Goal: Information Seeking & Learning: Check status

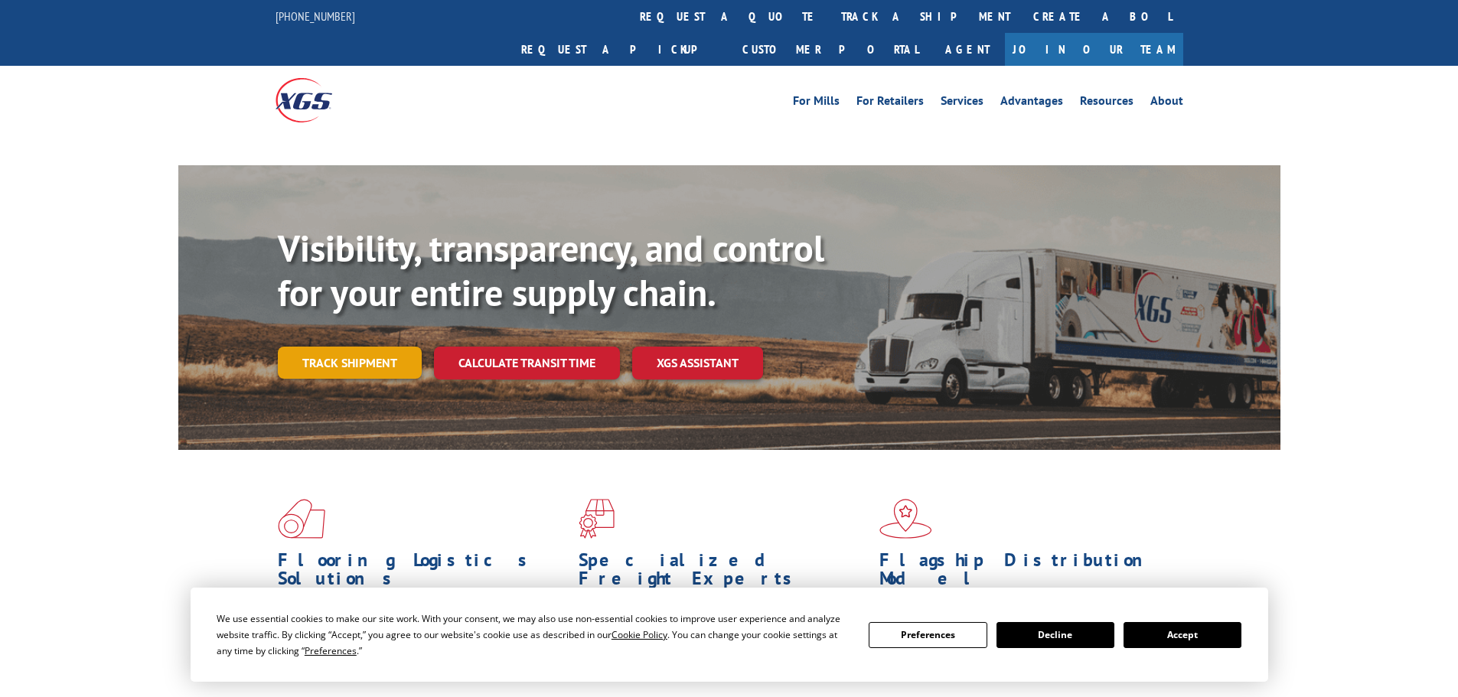
click at [383, 347] on link "Track shipment" at bounding box center [350, 363] width 144 height 32
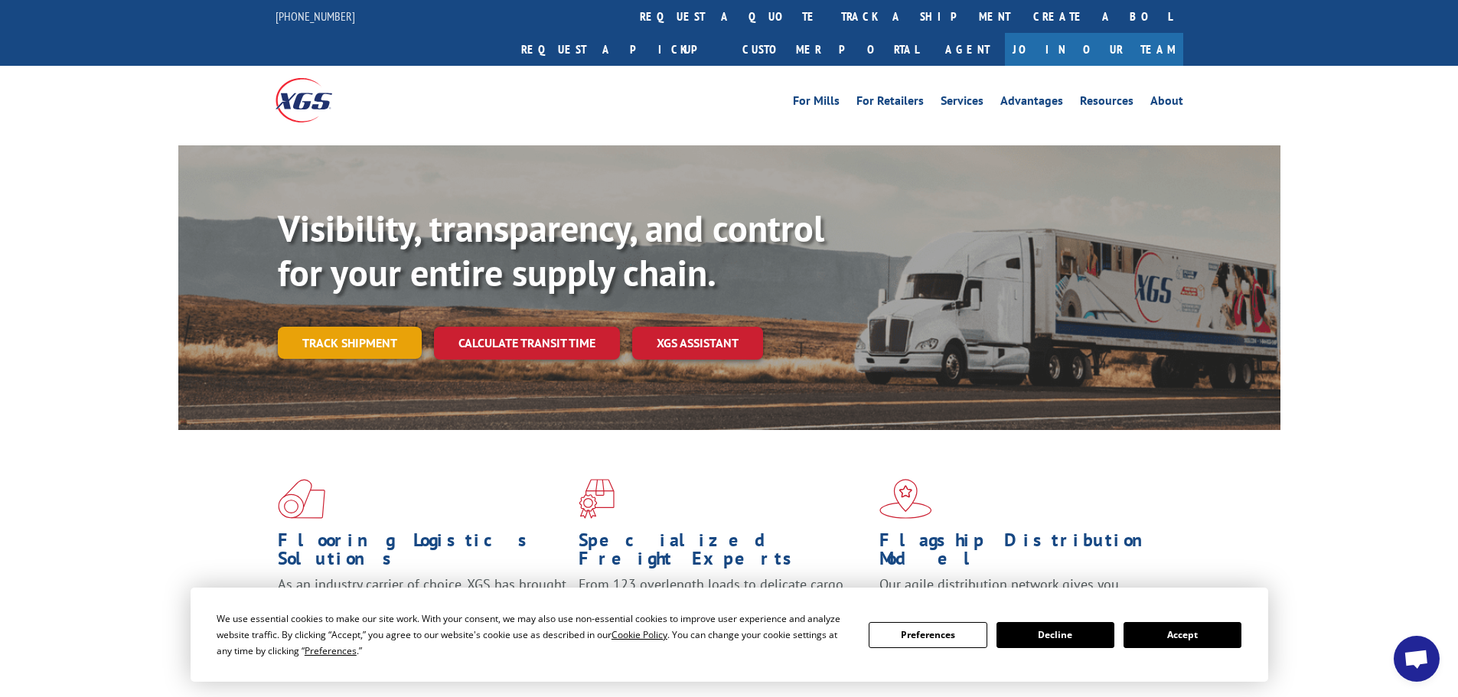
click at [354, 327] on link "Track shipment" at bounding box center [350, 343] width 144 height 32
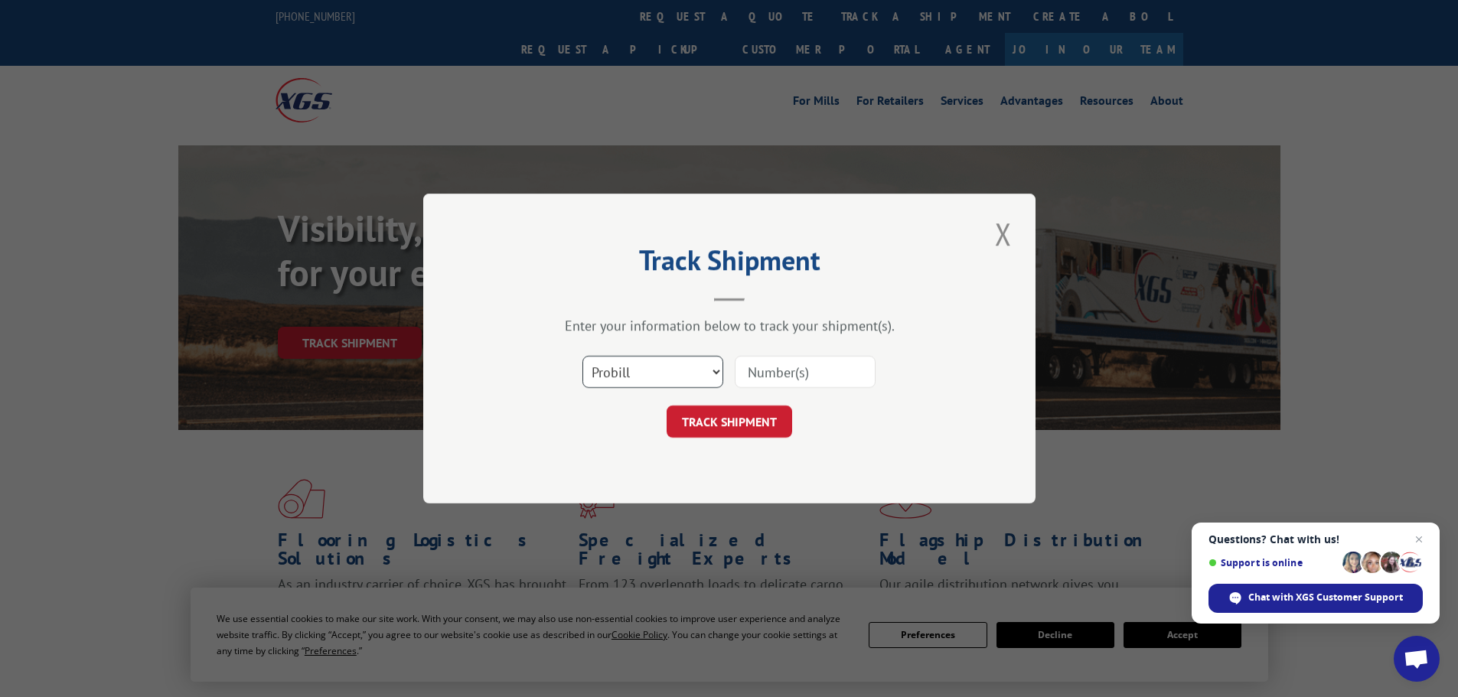
click at [716, 372] on select "Select category... Probill BOL PO" at bounding box center [653, 372] width 141 height 32
select select "po"
click at [583, 356] on select "Select category... Probill BOL PO" at bounding box center [653, 372] width 141 height 32
click at [774, 371] on input at bounding box center [805, 372] width 141 height 32
type input "03537042"
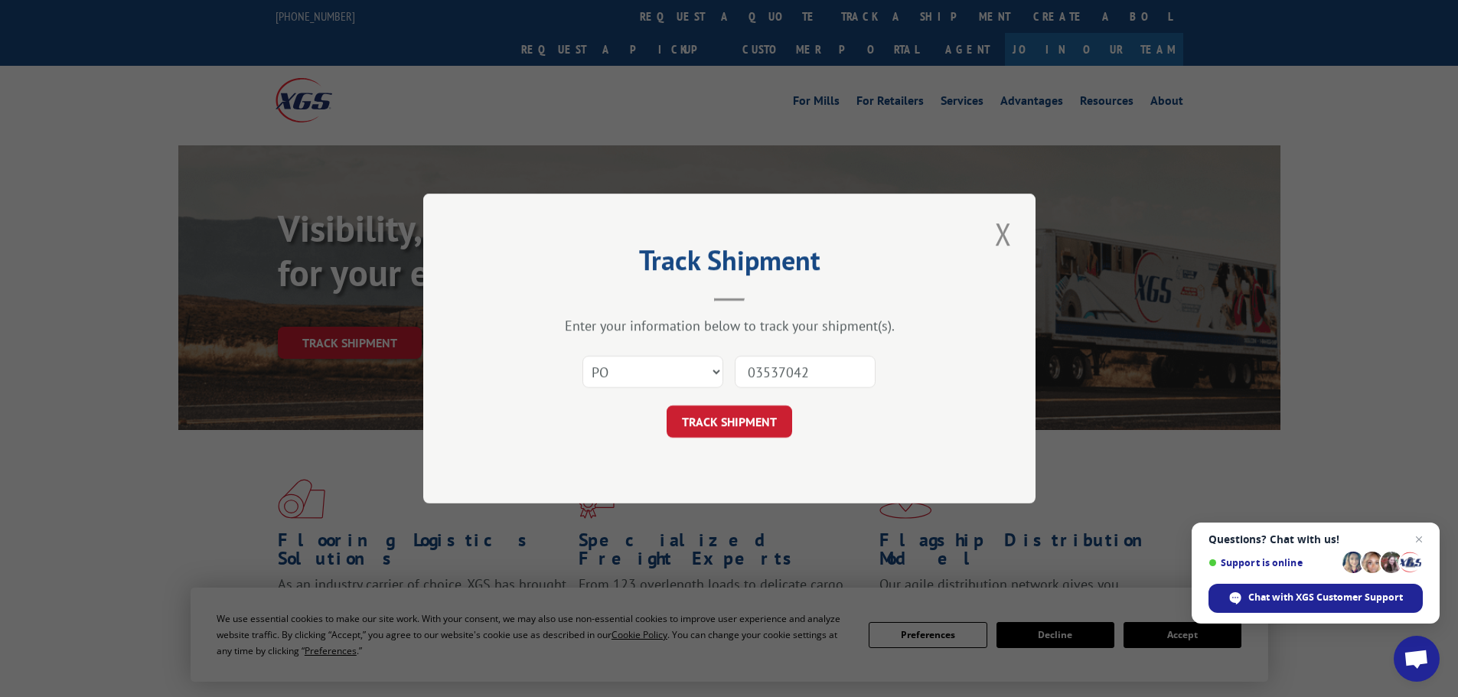
click button "TRACK SHIPMENT" at bounding box center [730, 422] width 126 height 32
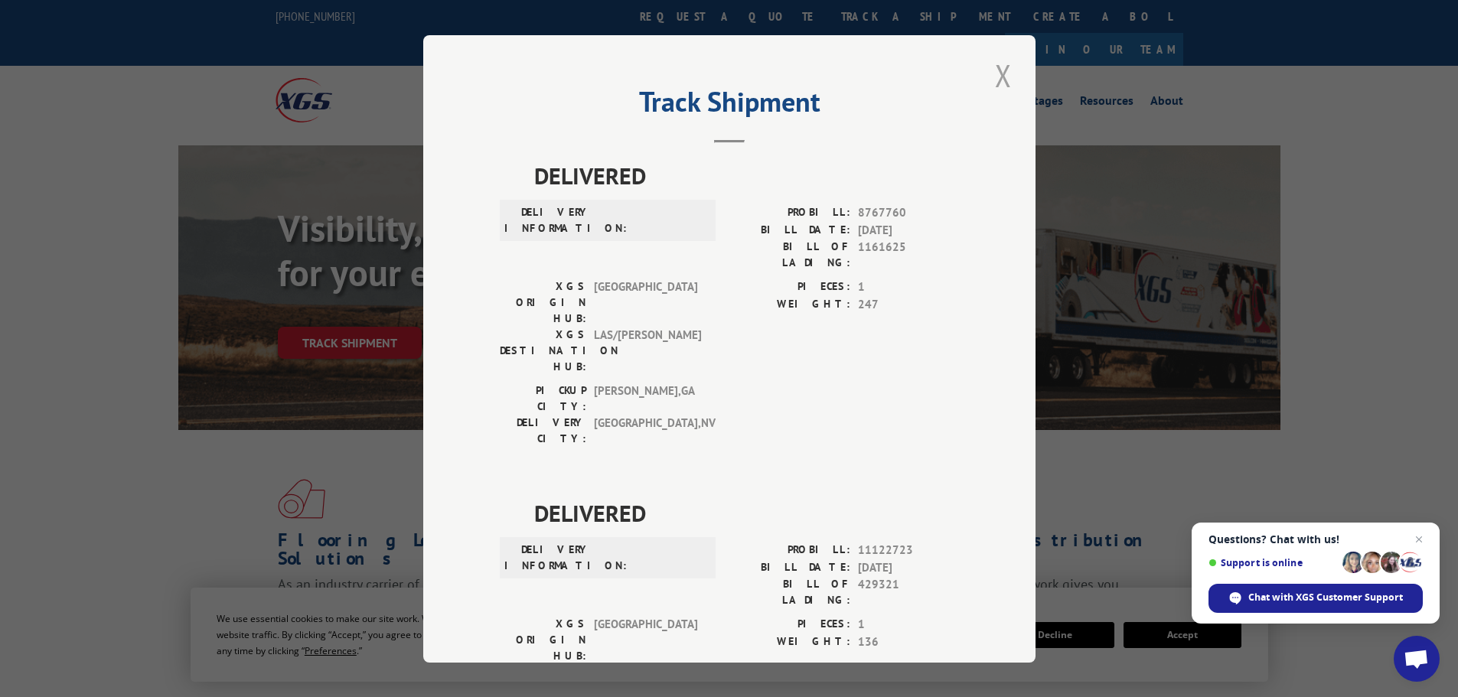
click at [1001, 72] on button "Close modal" at bounding box center [1004, 75] width 26 height 42
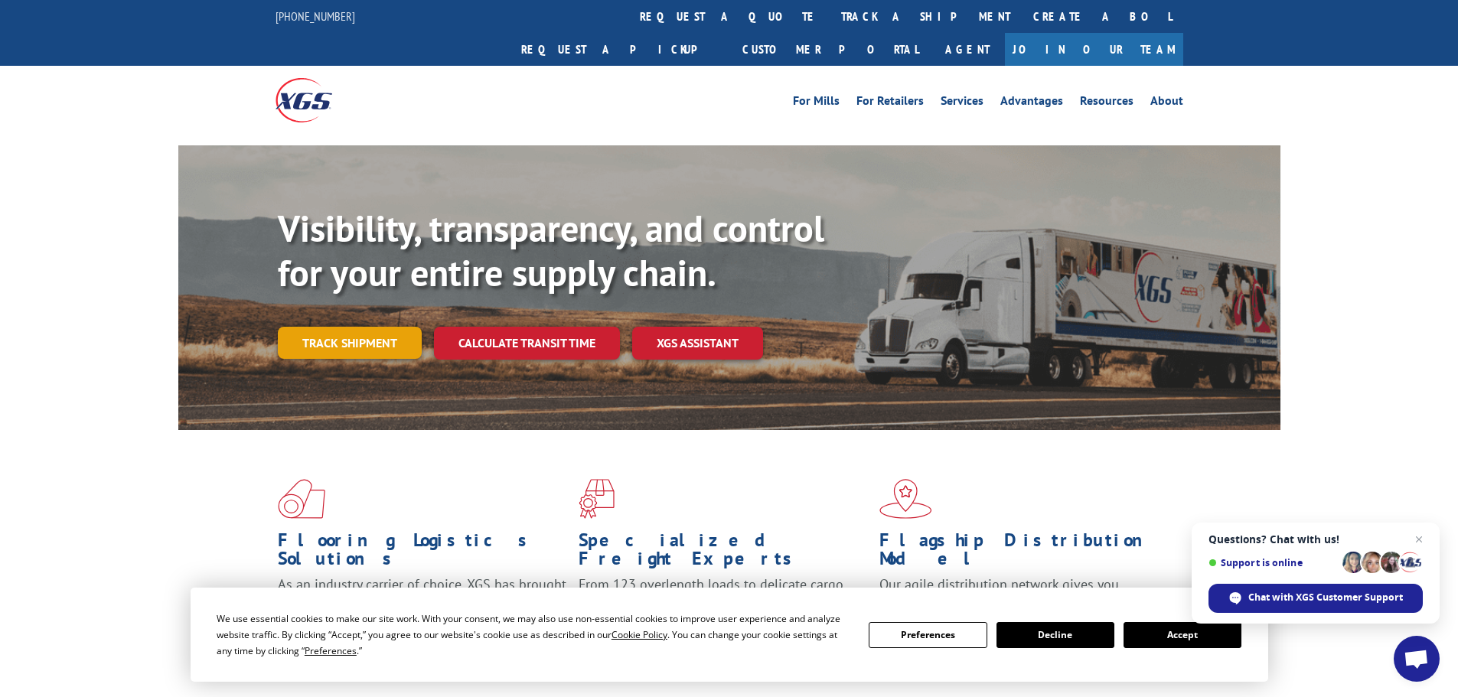
click at [360, 327] on link "Track shipment" at bounding box center [350, 343] width 144 height 32
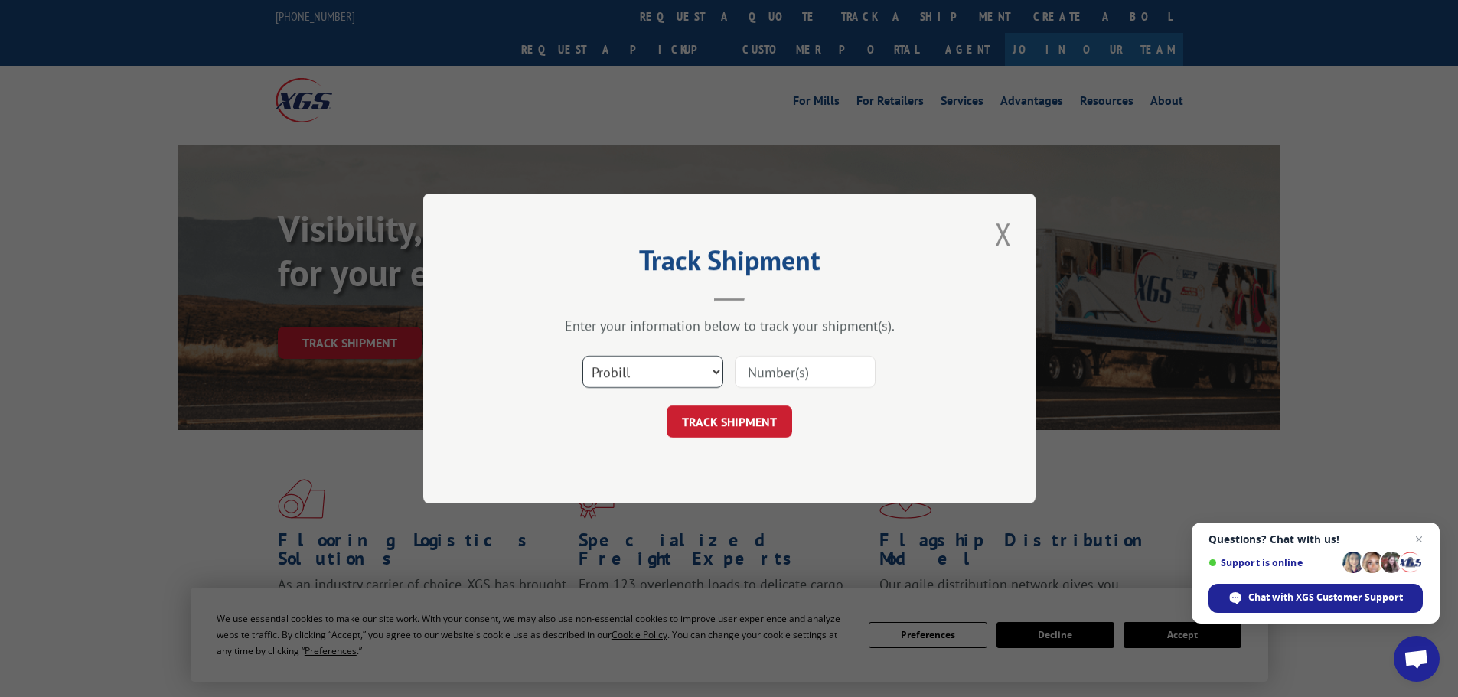
click at [714, 371] on select "Select category... Probill BOL PO" at bounding box center [653, 372] width 141 height 32
select select "bol"
click at [583, 356] on select "Select category... Probill BOL PO" at bounding box center [653, 372] width 141 height 32
click at [750, 366] on input at bounding box center [805, 372] width 141 height 32
paste input "5944283"
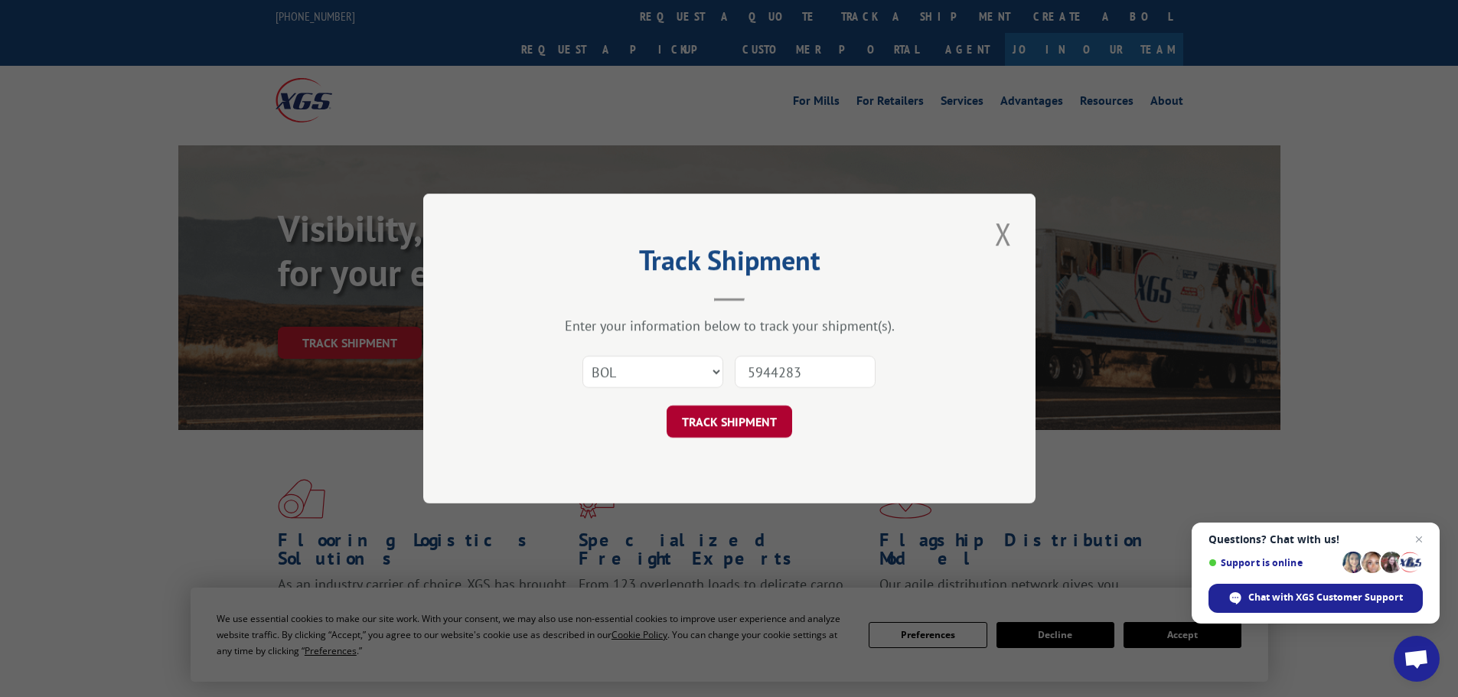
type input "5944283"
click at [740, 420] on button "TRACK SHIPMENT" at bounding box center [730, 422] width 126 height 32
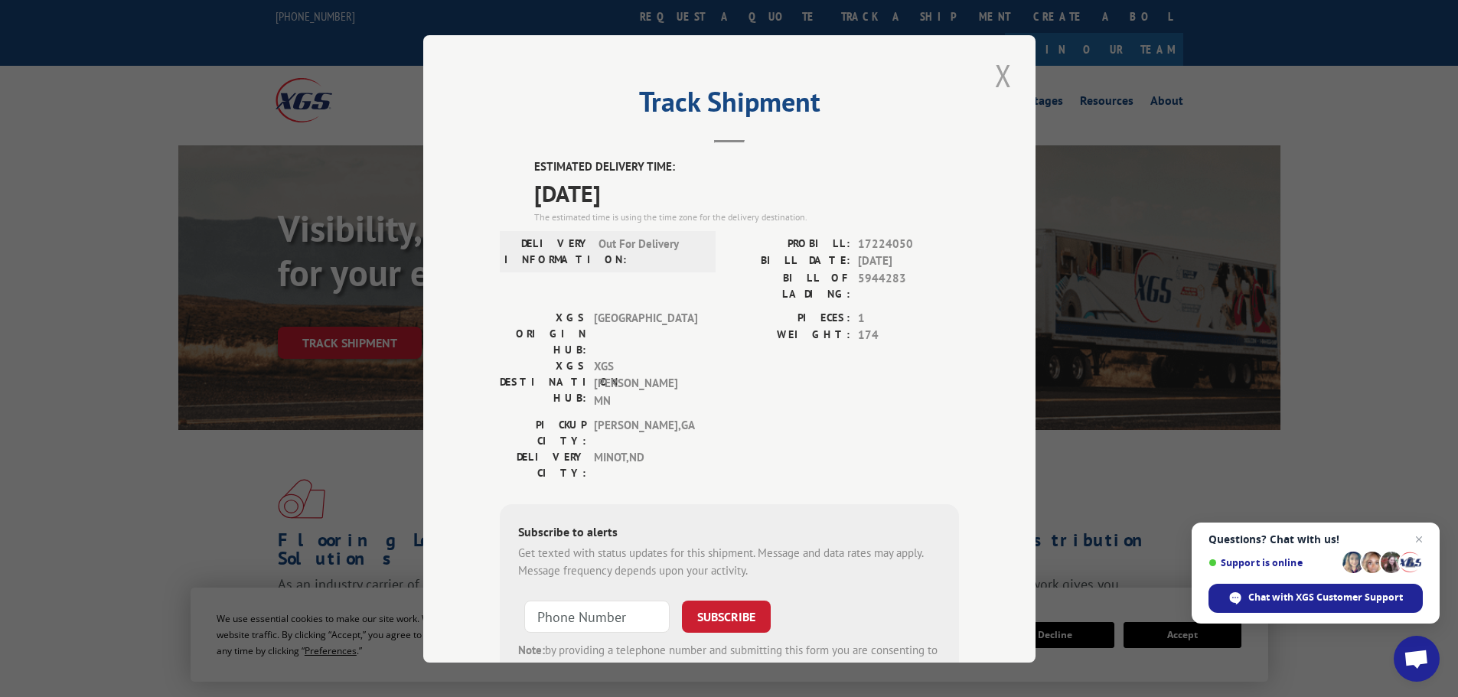
click at [995, 73] on button "Close modal" at bounding box center [1004, 75] width 26 height 42
